Goal: Task Accomplishment & Management: Use online tool/utility

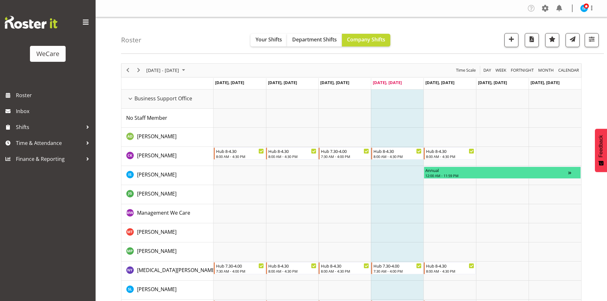
scroll to position [2420, 0]
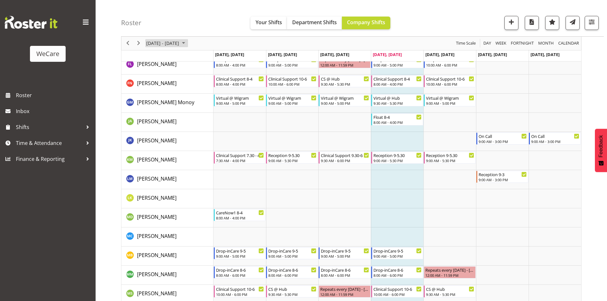
click at [180, 43] on span "[DATE] - [DATE]" at bounding box center [163, 43] width 34 height 8
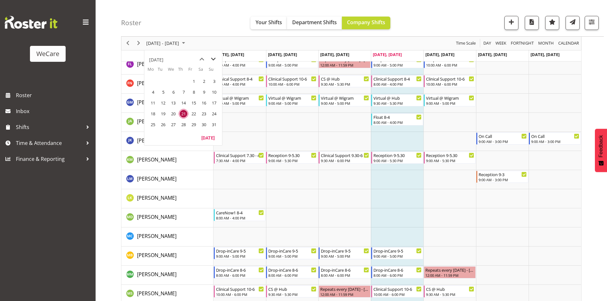
click at [210, 61] on span "next month" at bounding box center [213, 58] width 11 height 11
click at [197, 114] on span "26" at bounding box center [194, 114] width 10 height 10
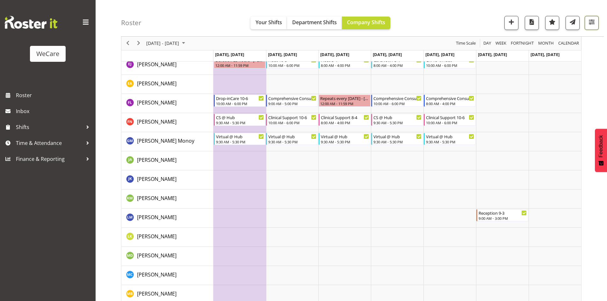
click at [588, 23] on span "button" at bounding box center [591, 22] width 8 height 8
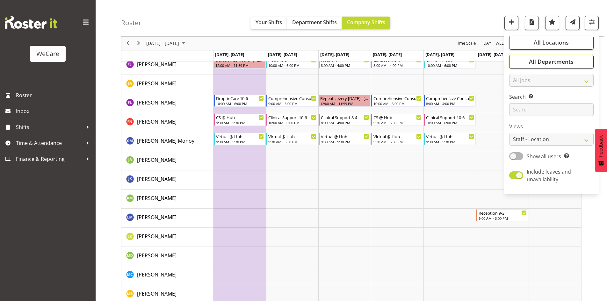
click at [567, 66] on button "All Departments" at bounding box center [551, 62] width 84 height 14
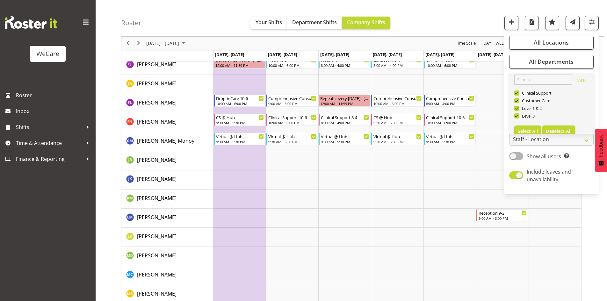
click at [556, 127] on button "Deselect All" at bounding box center [558, 130] width 33 height 11
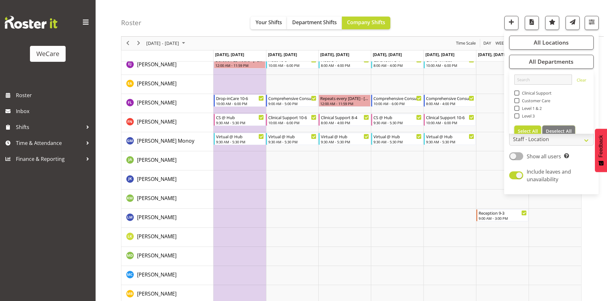
checkbox input "false"
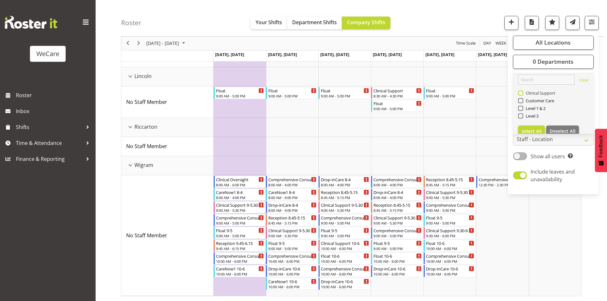
click at [537, 92] on span "Clinical Support" at bounding box center [539, 92] width 32 height 5
click at [522, 92] on input "Clinical Support" at bounding box center [520, 93] width 4 height 4
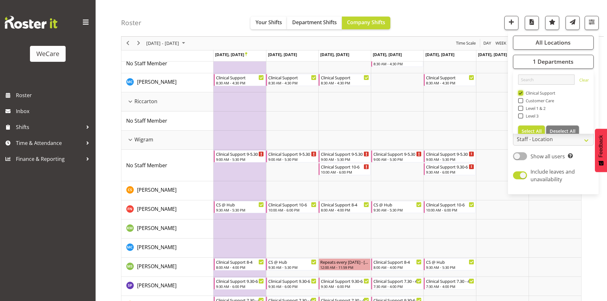
scroll to position [309, 0]
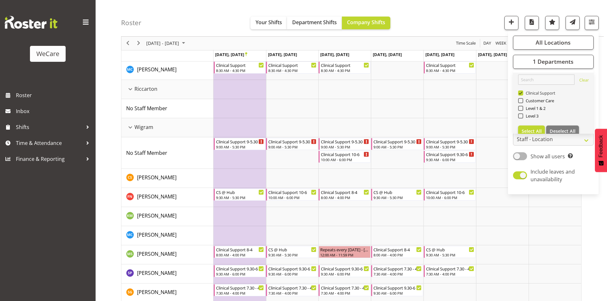
click at [537, 92] on span "Clinical Support" at bounding box center [539, 92] width 32 height 5
click at [522, 92] on input "Clinical Support" at bounding box center [520, 93] width 4 height 4
checkbox input "false"
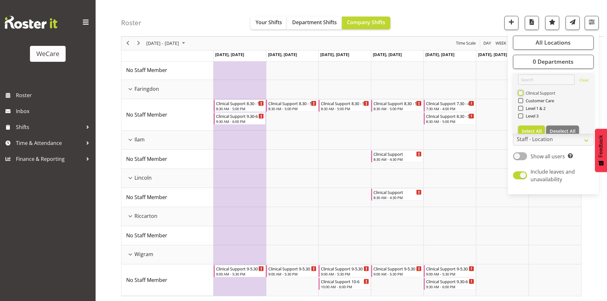
scroll to position [48, 0]
click at [539, 98] on span "Customer Care" at bounding box center [538, 100] width 31 height 5
click at [522, 99] on input "Customer Care" at bounding box center [520, 101] width 4 height 4
checkbox input "true"
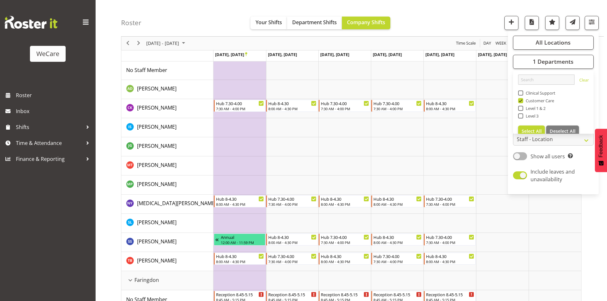
click at [481, 21] on div "Roster Your Shifts Department Shifts Company Shifts All Locations Clear Busines…" at bounding box center [362, 18] width 482 height 37
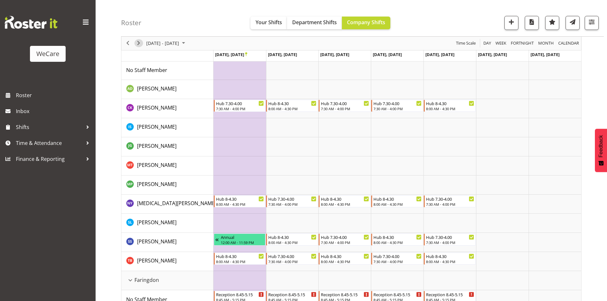
click at [138, 41] on span "Next" at bounding box center [139, 43] width 8 height 8
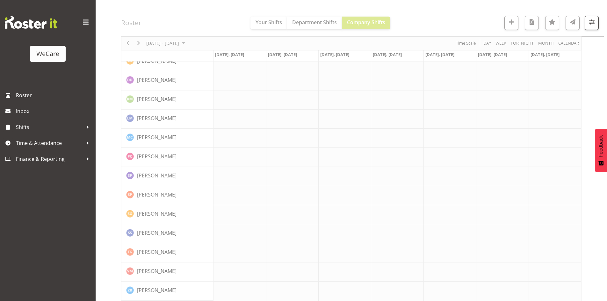
scroll to position [825, 0]
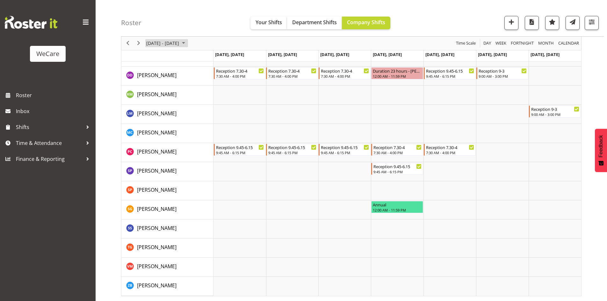
click at [158, 42] on span "Sep 29 - Oct 05, 2025" at bounding box center [163, 43] width 34 height 8
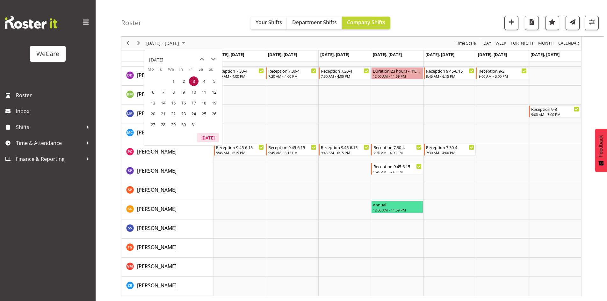
click at [209, 137] on button "[DATE]" at bounding box center [208, 137] width 22 height 9
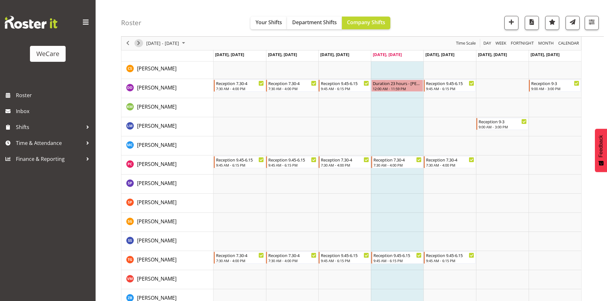
click at [139, 45] on span "Next" at bounding box center [139, 43] width 8 height 8
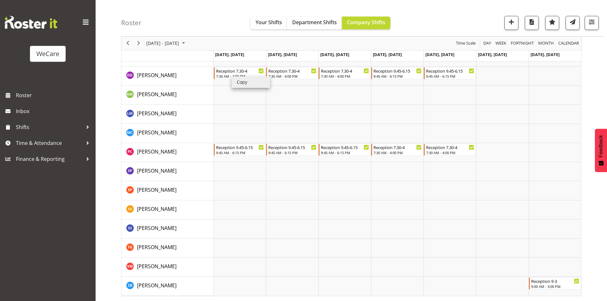
click at [242, 86] on li "Copy" at bounding box center [250, 81] width 38 height 11
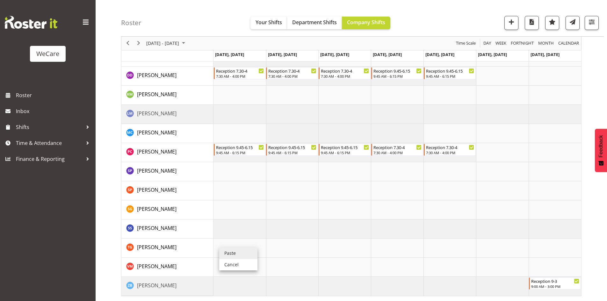
click at [235, 254] on li "Paste" at bounding box center [238, 252] width 38 height 11
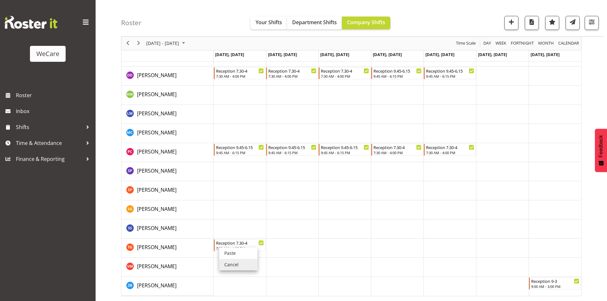
click at [295, 237] on td "Timeline Week of August 28, 2025" at bounding box center [292, 228] width 53 height 19
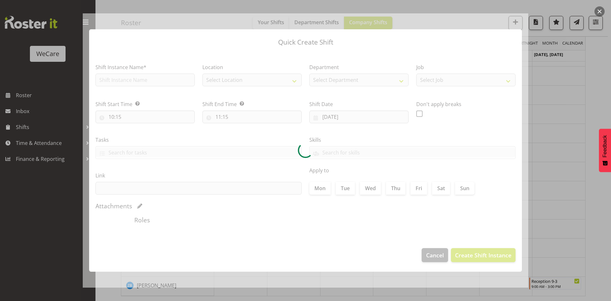
click at [539, 184] on div at bounding box center [305, 150] width 611 height 301
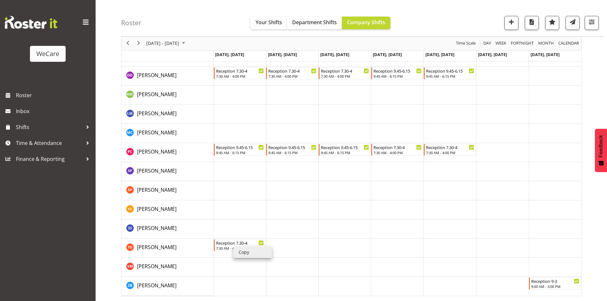
click at [239, 248] on li "Copy" at bounding box center [252, 251] width 38 height 11
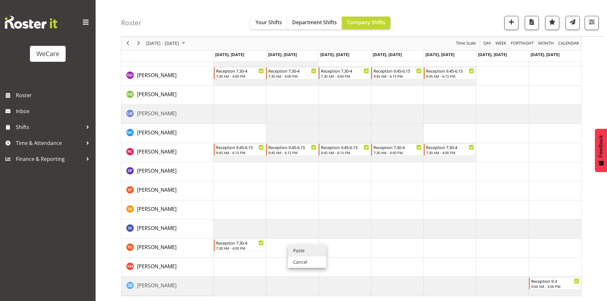
click at [298, 245] on li "Paste" at bounding box center [307, 250] width 38 height 11
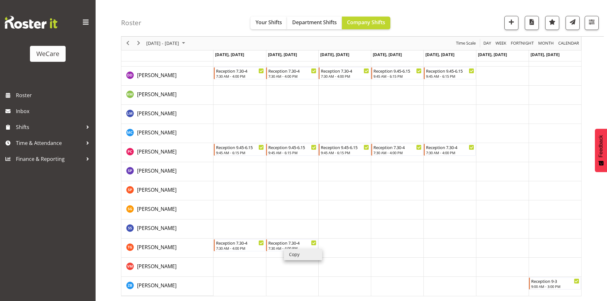
click at [294, 249] on li "Copy" at bounding box center [303, 254] width 38 height 11
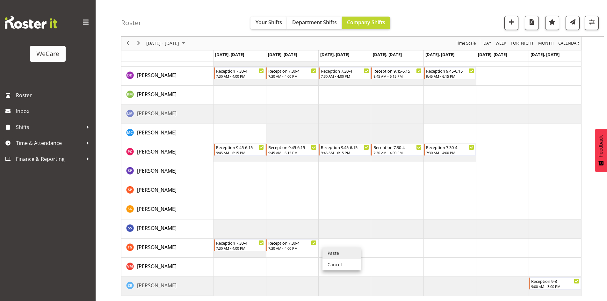
click at [341, 253] on li "Paste" at bounding box center [341, 252] width 38 height 11
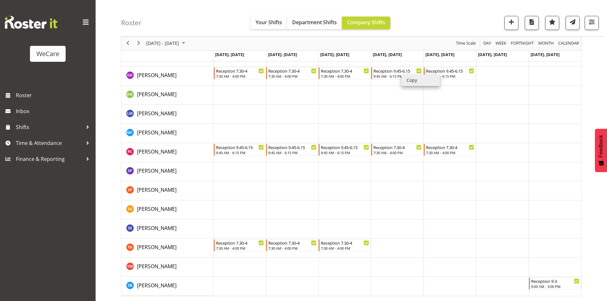
click at [405, 78] on li "Copy" at bounding box center [420, 80] width 38 height 11
click at [400, 75] on li "Copy" at bounding box center [411, 80] width 38 height 11
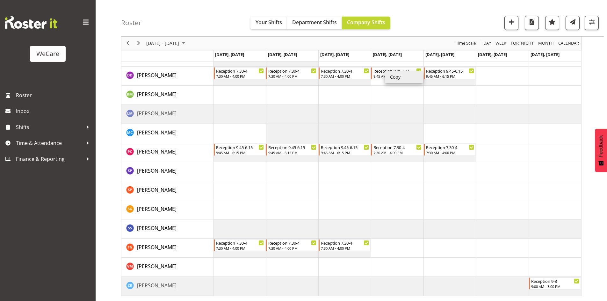
click at [389, 75] on li "Copy" at bounding box center [404, 76] width 38 height 11
click at [398, 244] on li "Paste" at bounding box center [410, 246] width 38 height 11
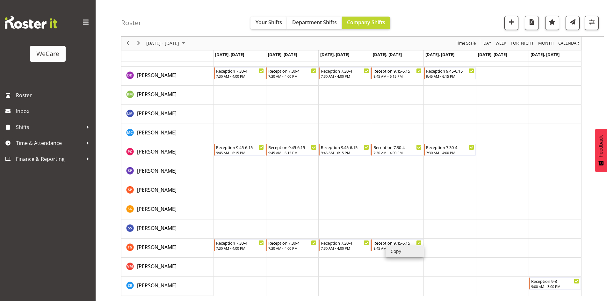
click at [389, 247] on li "Copy" at bounding box center [404, 250] width 38 height 11
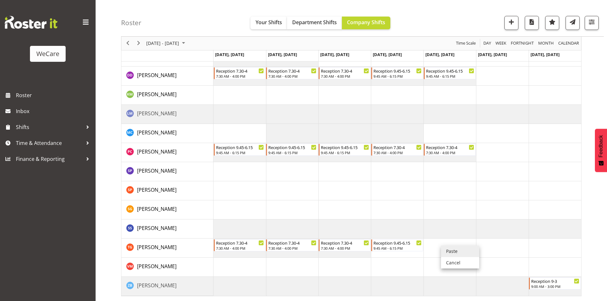
click at [449, 250] on li "Paste" at bounding box center [460, 250] width 38 height 11
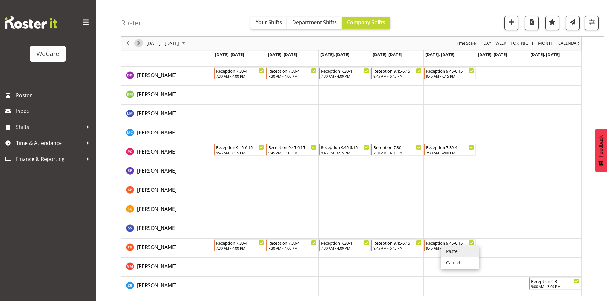
click at [137, 43] on span "Next" at bounding box center [139, 43] width 8 height 8
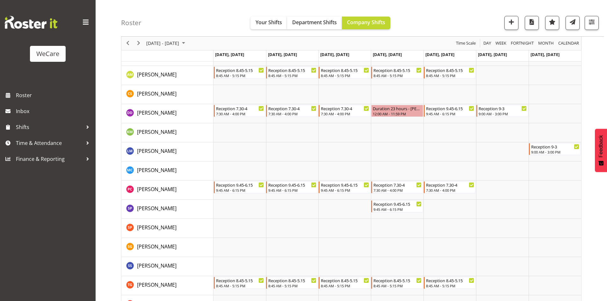
scroll to position [863, 0]
